Goal: Task Accomplishment & Management: Use online tool/utility

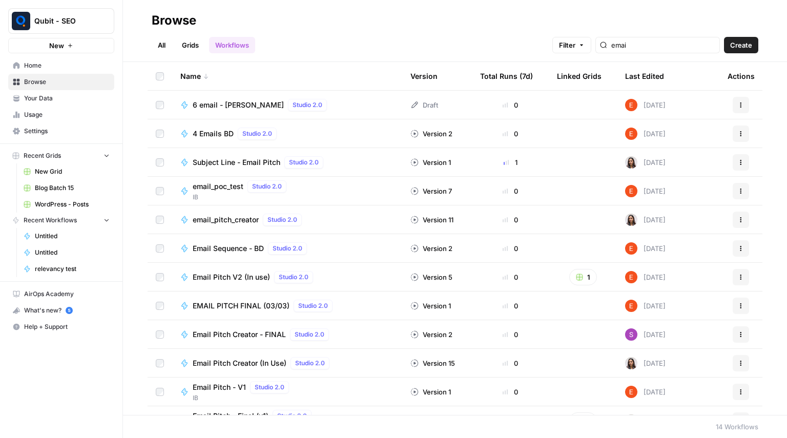
type input "emai"
click at [202, 45] on link "Grids" at bounding box center [190, 45] width 29 height 16
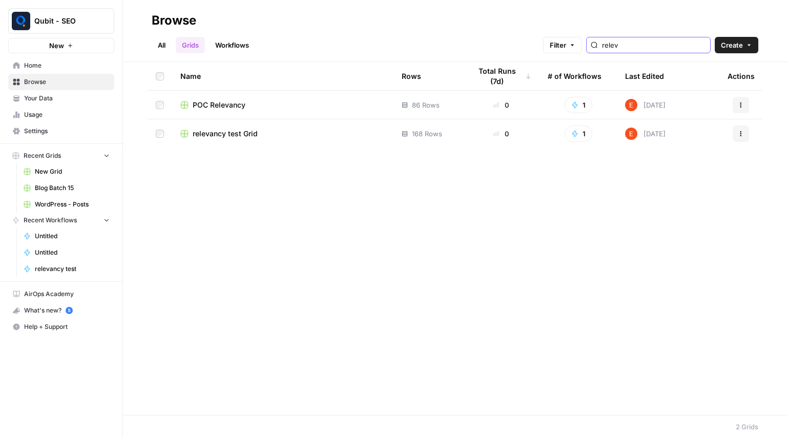
click at [651, 42] on input "relev" at bounding box center [654, 45] width 104 height 10
type input "email"
click at [217, 111] on td "Email Pitch Grid" at bounding box center [282, 105] width 221 height 29
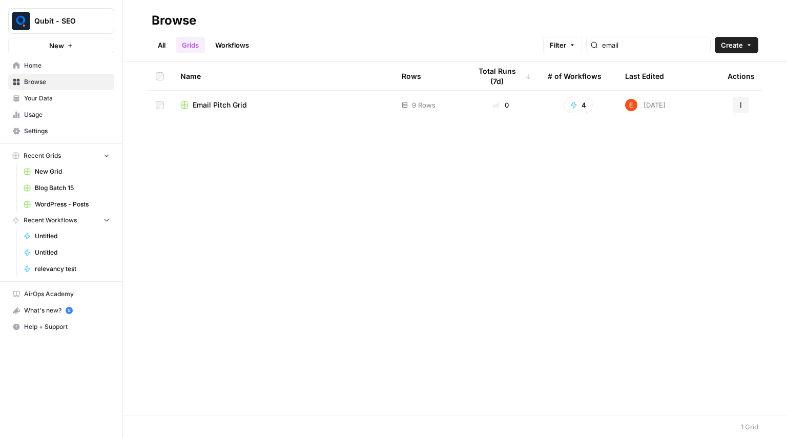
click at [220, 109] on span "Email Pitch Grid" at bounding box center [220, 105] width 54 height 10
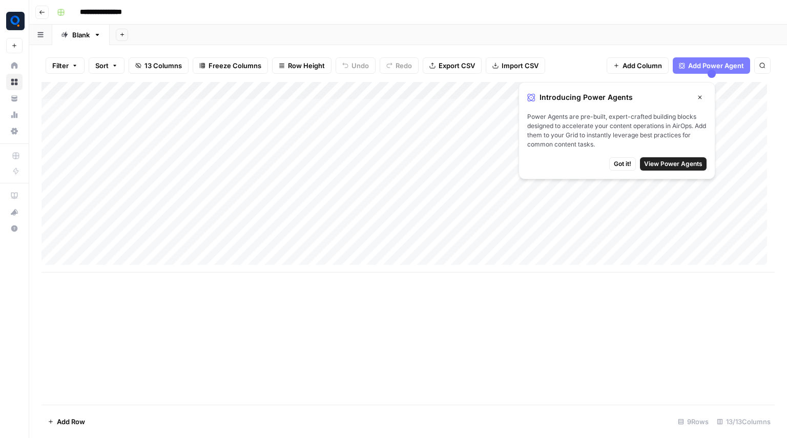
click at [697, 97] on icon "button" at bounding box center [700, 97] width 6 height 6
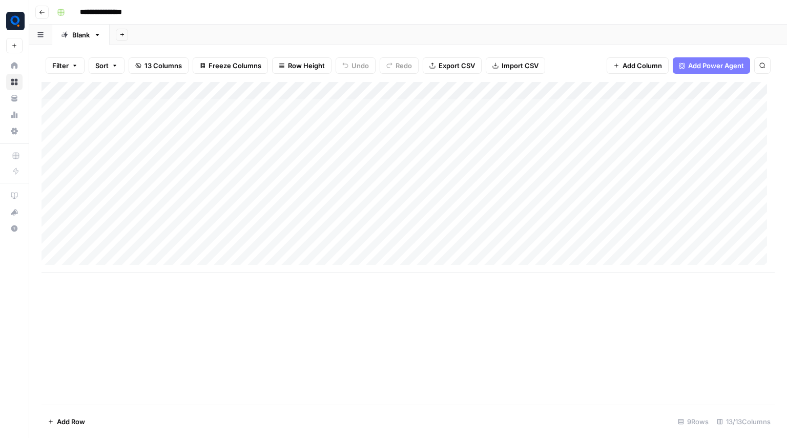
drag, startPoint x: 225, startPoint y: 103, endPoint x: 357, endPoint y: 246, distance: 194.3
click at [357, 246] on div "Add Column" at bounding box center [407, 177] width 733 height 191
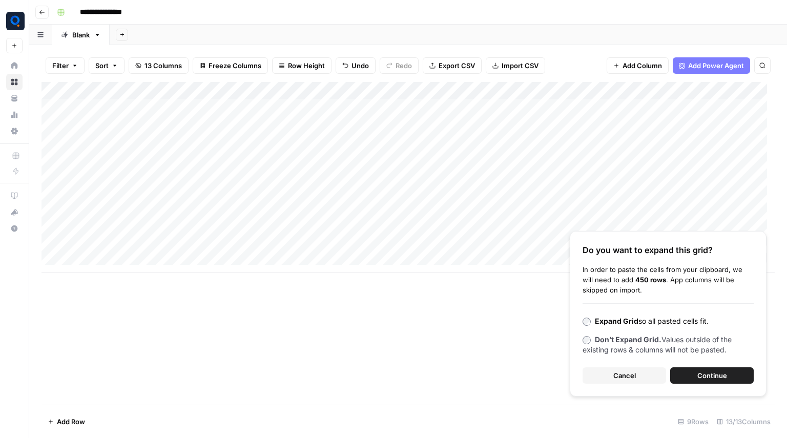
click at [618, 343] on b "Don’t Expand Grid." at bounding box center [628, 339] width 67 height 9
click at [710, 372] on span "Continue" at bounding box center [712, 375] width 30 height 10
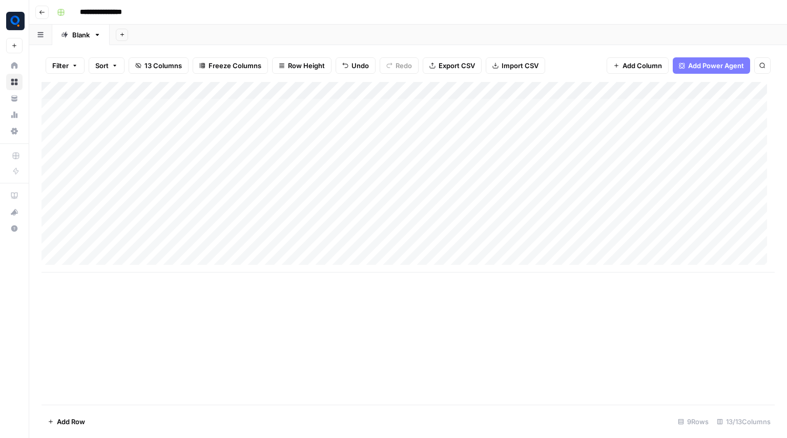
click at [298, 195] on div "Add Column" at bounding box center [407, 177] width 733 height 191
click at [43, 8] on button "Go back" at bounding box center [41, 12] width 13 height 13
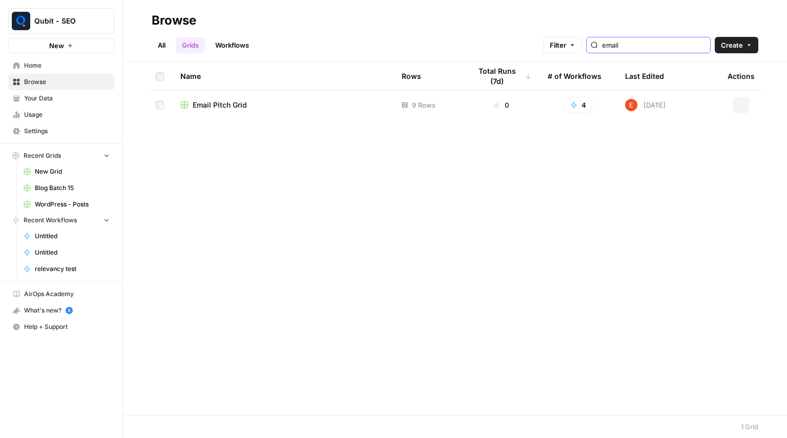
click at [622, 44] on input "email" at bounding box center [654, 45] width 104 height 10
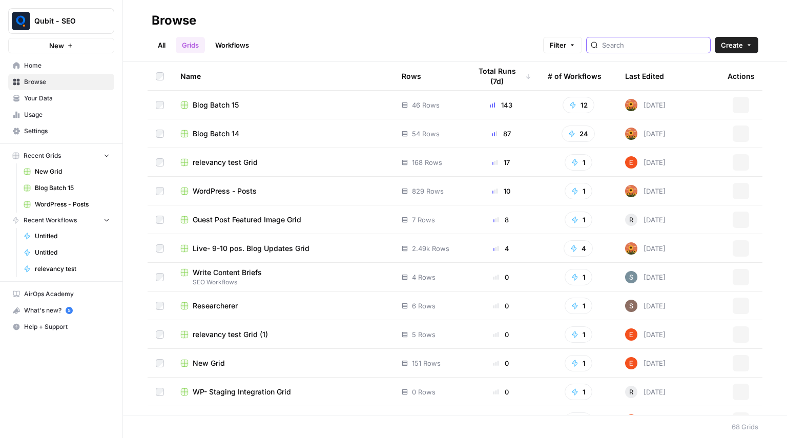
type input "0"
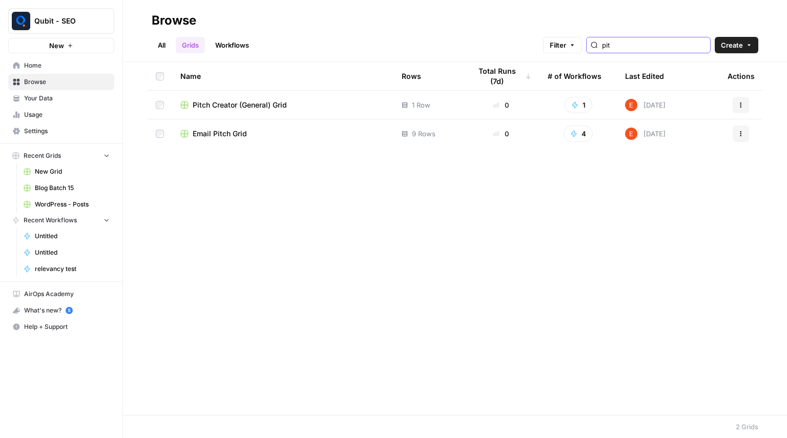
type input "pit"
click at [230, 133] on span "Email Pitch Grid" at bounding box center [220, 134] width 54 height 10
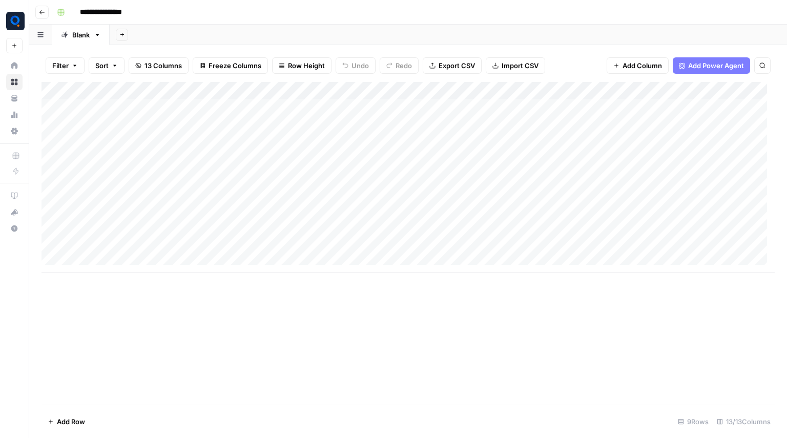
drag, startPoint x: 203, startPoint y: 107, endPoint x: 386, endPoint y: 246, distance: 229.2
click at [386, 246] on div "Add Column" at bounding box center [407, 177] width 733 height 191
click at [464, 305] on div "Add Column" at bounding box center [407, 243] width 733 height 323
click at [458, 106] on div "Add Column" at bounding box center [407, 177] width 733 height 191
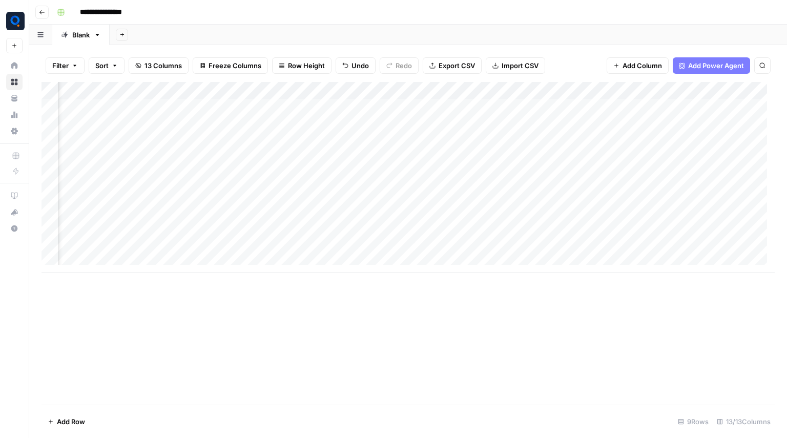
click at [458, 127] on div "Add Column" at bounding box center [407, 177] width 733 height 191
click at [460, 144] on div "Add Column" at bounding box center [407, 177] width 733 height 191
click at [458, 106] on div "Add Column" at bounding box center [407, 177] width 733 height 191
click at [460, 161] on div "Add Column" at bounding box center [407, 177] width 733 height 191
click at [459, 178] on div "Add Column" at bounding box center [407, 177] width 733 height 191
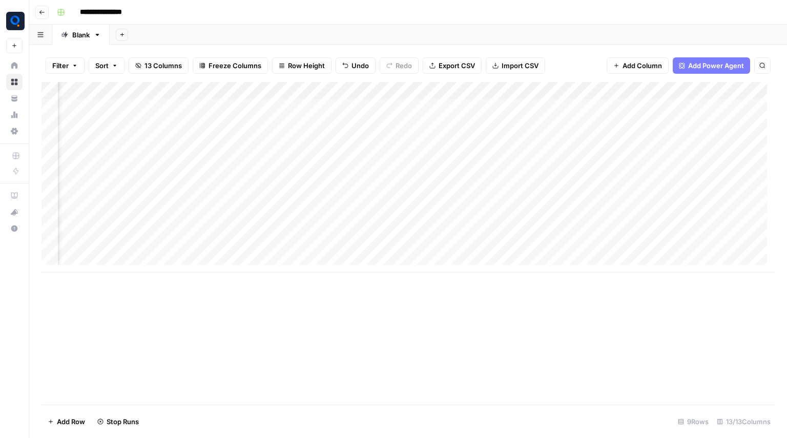
scroll to position [0, 132]
click at [565, 109] on div "Add Column" at bounding box center [407, 177] width 733 height 191
click at [565, 121] on div "Add Column" at bounding box center [407, 177] width 733 height 191
click at [561, 140] on div "Add Column" at bounding box center [407, 177] width 733 height 191
click at [561, 156] on div "Add Column" at bounding box center [407, 177] width 733 height 191
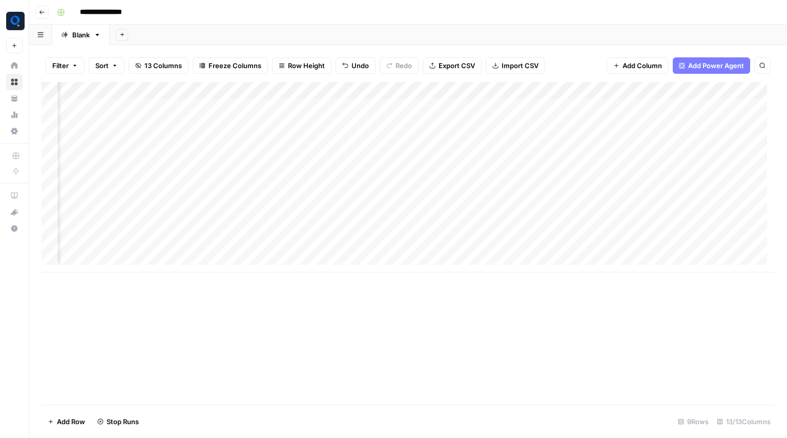
click at [559, 171] on div "Add Column" at bounding box center [407, 177] width 733 height 191
click at [563, 190] on div "Add Column" at bounding box center [407, 177] width 733 height 191
click at [565, 177] on div "Add Column" at bounding box center [407, 177] width 733 height 191
click at [342, 123] on div "Add Column" at bounding box center [407, 177] width 733 height 191
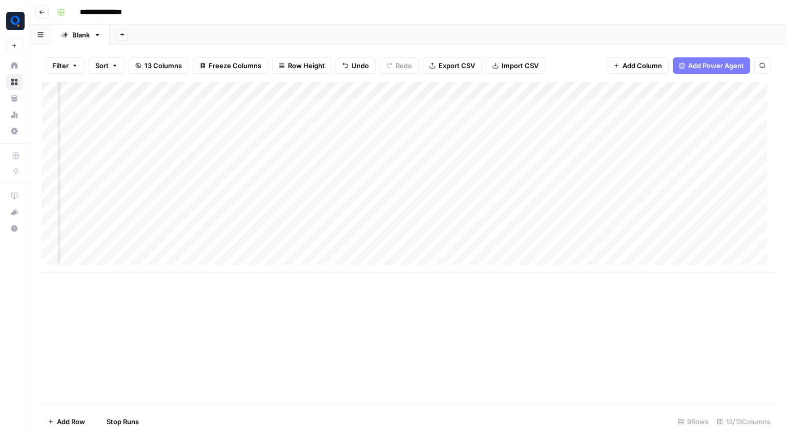
click at [244, 105] on div "Add Column" at bounding box center [407, 177] width 733 height 191
click at [207, 143] on div "Add Column" at bounding box center [407, 177] width 733 height 191
click at [208, 159] on div "Add Column" at bounding box center [407, 177] width 733 height 191
click at [213, 176] on div "Add Column" at bounding box center [407, 177] width 733 height 191
click at [212, 194] on div "Add Column" at bounding box center [407, 177] width 733 height 191
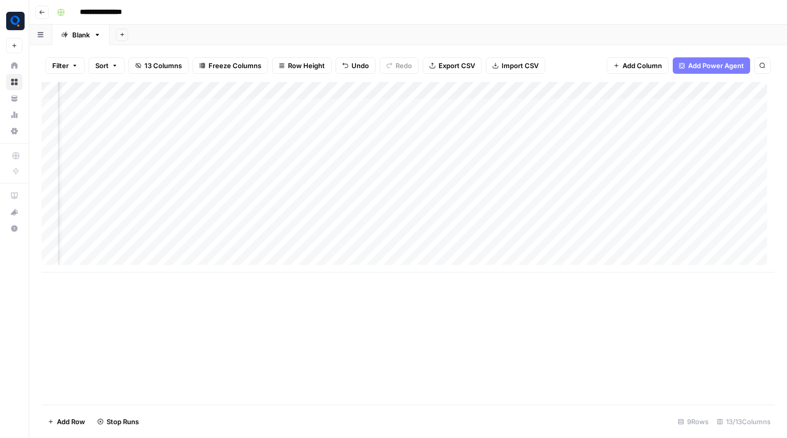
click at [211, 139] on div "Add Column" at bounding box center [407, 177] width 733 height 191
click at [249, 141] on div "Add Column" at bounding box center [407, 177] width 733 height 191
click at [250, 179] on div "Add Column" at bounding box center [407, 177] width 733 height 191
click at [253, 194] on div "Add Column" at bounding box center [407, 177] width 733 height 191
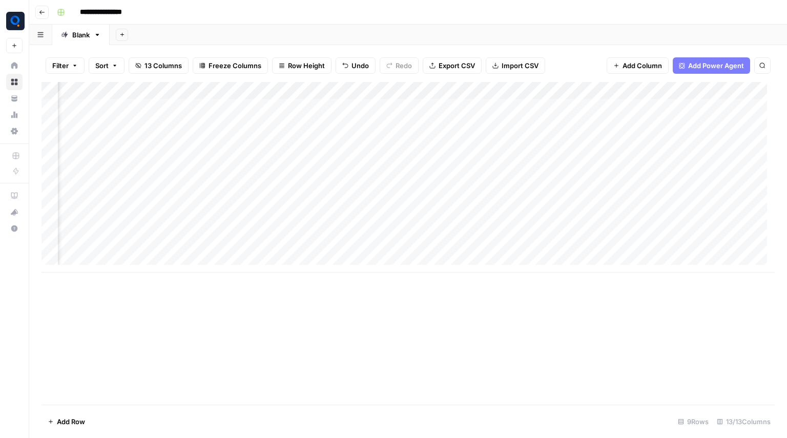
click at [624, 106] on div "Add Column" at bounding box center [407, 177] width 733 height 191
click at [617, 130] on div "Add Column" at bounding box center [407, 177] width 733 height 191
click at [655, 125] on div "Add Column" at bounding box center [407, 177] width 733 height 191
click at [654, 140] on div "Add Column" at bounding box center [407, 177] width 733 height 191
click at [652, 157] on div "Add Column" at bounding box center [407, 177] width 733 height 191
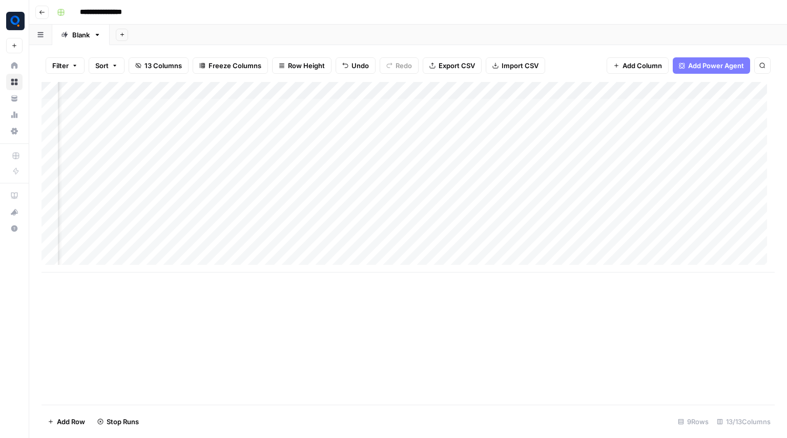
click at [648, 177] on div "Add Column" at bounding box center [407, 177] width 733 height 191
click at [656, 177] on div "Add Column" at bounding box center [407, 177] width 733 height 191
click at [654, 191] on div "Add Column" at bounding box center [407, 177] width 733 height 191
drag, startPoint x: 570, startPoint y: 112, endPoint x: 630, endPoint y: 189, distance: 97.8
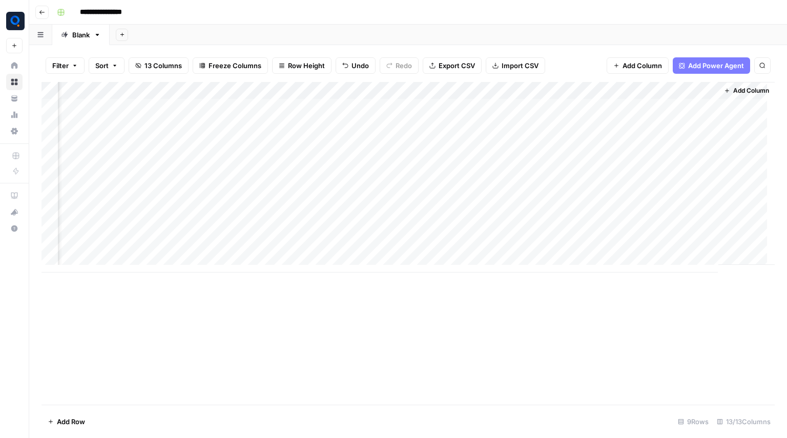
click at [630, 189] on div "Add Column" at bounding box center [407, 177] width 733 height 191
drag, startPoint x: 183, startPoint y: 105, endPoint x: 370, endPoint y: 243, distance: 232.9
click at [370, 243] on div "Add Column" at bounding box center [407, 177] width 733 height 191
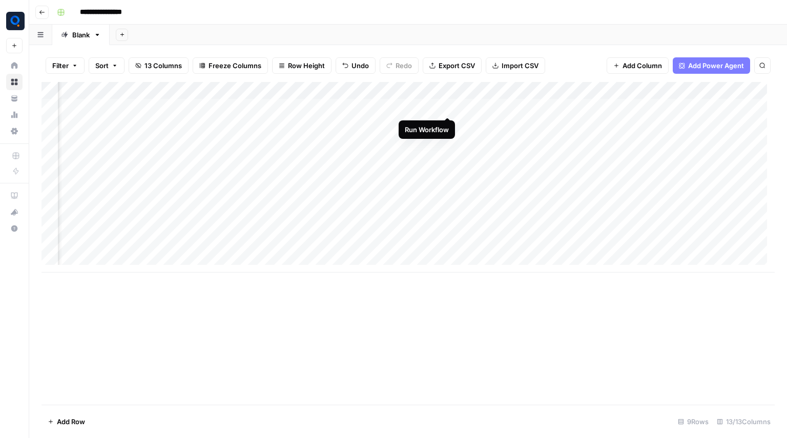
click at [447, 109] on div "Add Column" at bounding box center [407, 177] width 733 height 191
click at [447, 126] on div "Add Column" at bounding box center [407, 177] width 733 height 191
click at [448, 138] on div "Add Column" at bounding box center [407, 177] width 733 height 191
click at [449, 156] on div "Add Column" at bounding box center [407, 177] width 733 height 191
click at [446, 172] on div "Add Column" at bounding box center [407, 177] width 733 height 191
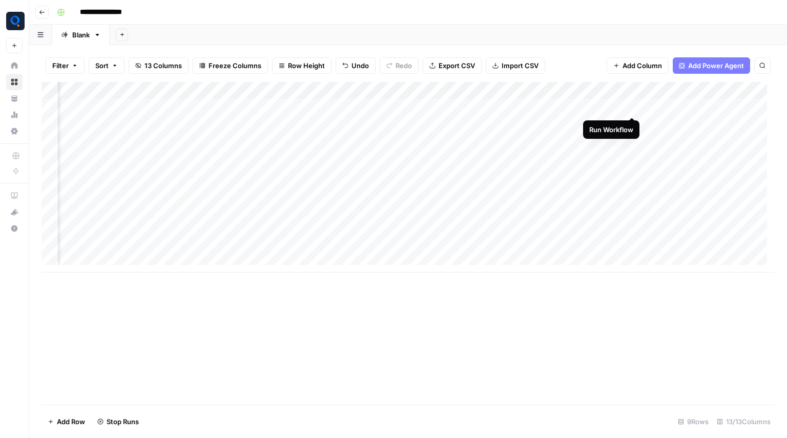
click at [630, 108] on div "Add Column" at bounding box center [407, 177] width 733 height 191
click at [631, 124] on div "Add Column" at bounding box center [407, 177] width 733 height 191
click at [631, 144] on div "Add Column" at bounding box center [407, 177] width 733 height 191
click at [632, 157] on div "Add Column" at bounding box center [407, 177] width 733 height 191
click at [631, 178] on div "Add Column" at bounding box center [407, 177] width 733 height 191
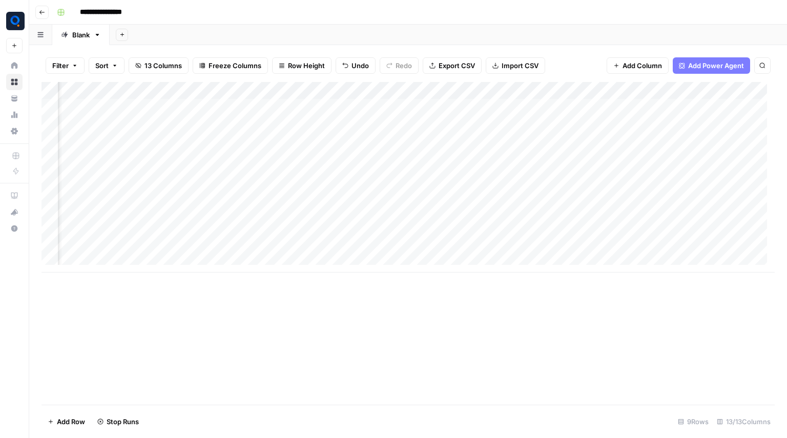
scroll to position [1, 293]
